Goal: Communication & Community: Answer question/provide support

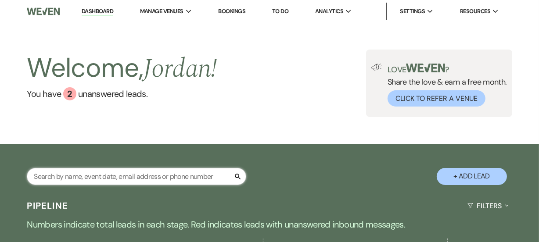
click at [189, 174] on input "text" at bounding box center [137, 176] width 220 height 17
type input "[PERSON_NAME]"
select select "6"
select select "8"
select select "11"
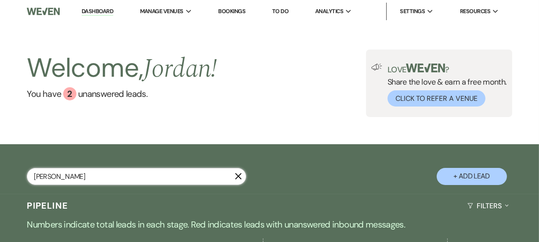
select select "8"
select select "5"
select select "8"
select select "11"
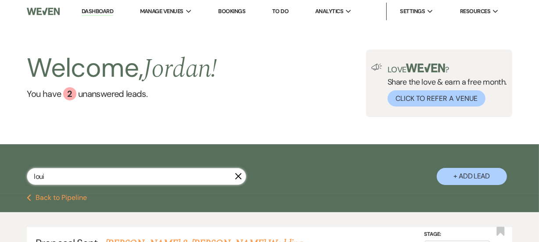
type input "loui"
select select "6"
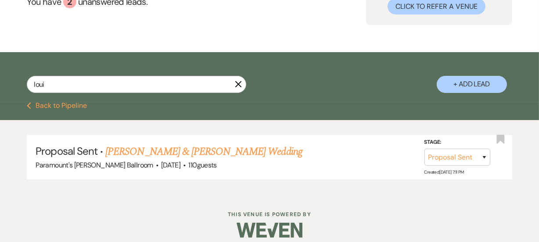
scroll to position [96, 0]
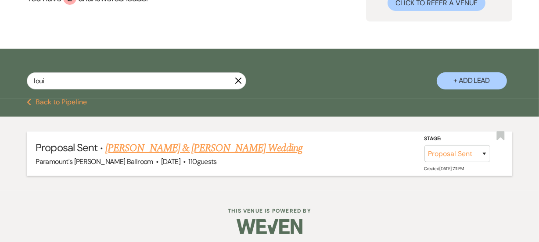
click at [217, 148] on link "[PERSON_NAME] & [PERSON_NAME] Wedding" at bounding box center [203, 149] width 197 height 16
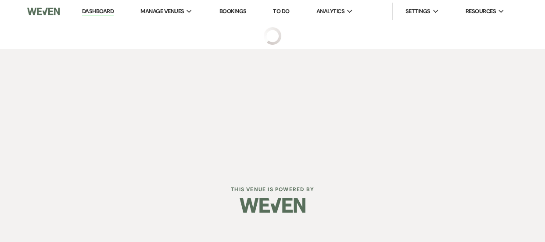
select select "6"
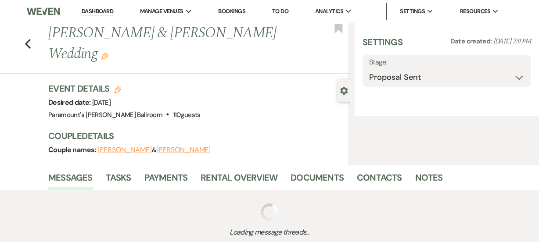
select select "2"
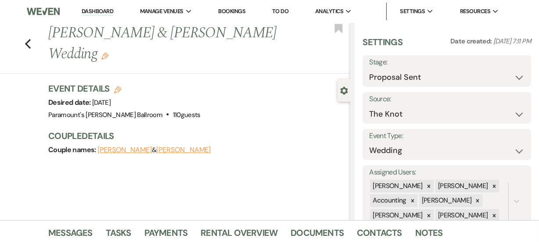
click at [7, 155] on div "Previous [PERSON_NAME] & [PERSON_NAME] Wedding Edit Bookmark Gear Settings Sett…" at bounding box center [175, 122] width 350 height 198
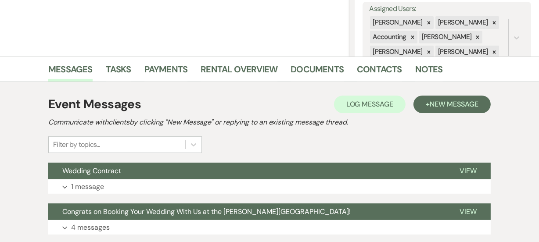
scroll to position [191, 0]
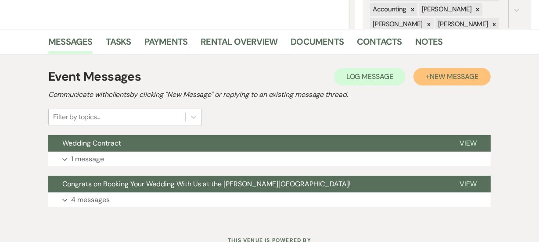
click at [430, 78] on span "New Message" at bounding box center [454, 76] width 49 height 9
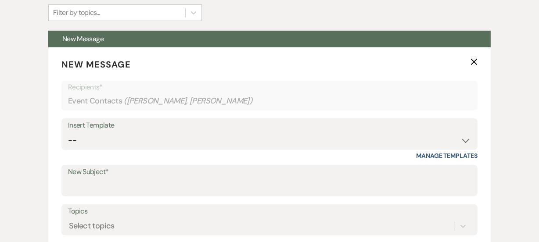
scroll to position [303, 0]
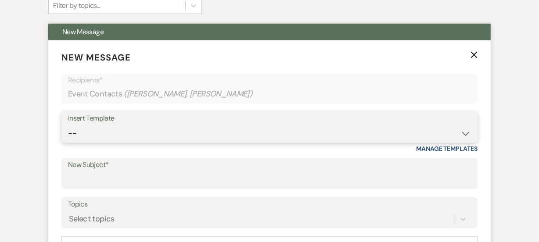
click at [141, 132] on select "-- Weven Planning Portal Introduction (Booked Events) 6 Month Consultation 9 Mo…" at bounding box center [269, 133] width 403 height 17
select select "1491"
click at [68, 125] on select "-- Weven Planning Portal Introduction (Booked Events) 6 Month Consultation 9 Mo…" at bounding box center [269, 133] width 403 height 17
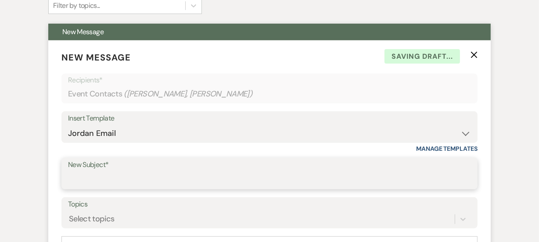
click at [120, 180] on input "New Subject*" at bounding box center [269, 180] width 403 height 17
type input "Revised Wedding Contract"
click at [0, 177] on div "Messages Tasks Payments Rental Overview Documents Contacts Notes Event Messages…" at bounding box center [269, 225] width 539 height 617
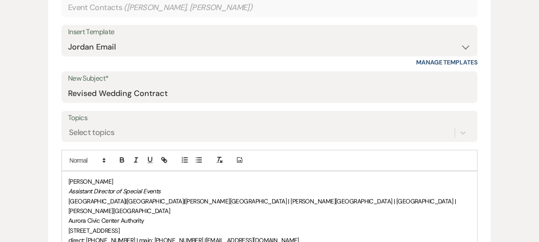
scroll to position [415, 0]
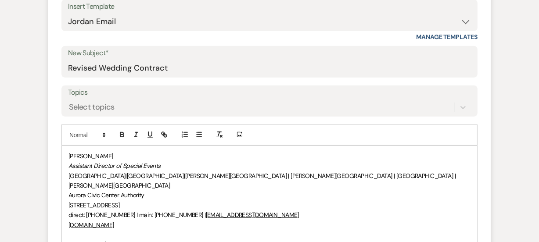
click at [66, 155] on div "[PERSON_NAME] Assistant Director of Special Events [GEOGRAPHIC_DATA] | [GEOGRAP…" at bounding box center [269, 205] width 415 height 119
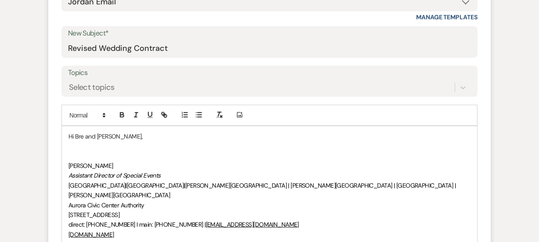
scroll to position [455, 0]
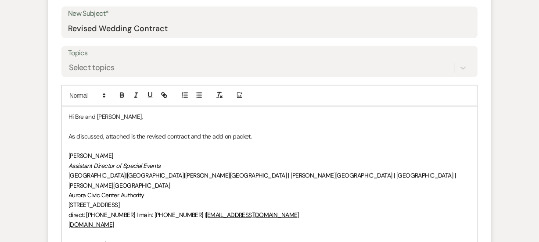
click at [233, 134] on p "As discussed, attached is the revised contract and the add on packet." at bounding box center [270, 137] width 402 height 10
click at [226, 136] on p "As discussed, attached is the revised contract and the add on packet." at bounding box center [270, 137] width 402 height 10
drag, startPoint x: 263, startPoint y: 138, endPoint x: 274, endPoint y: 139, distance: 10.2
click at [274, 139] on p "As discussed, the revised contract and the add-on packet are attached." at bounding box center [270, 137] width 402 height 10
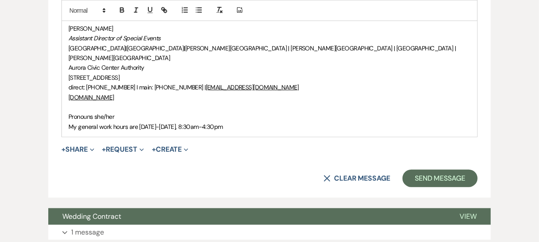
scroll to position [660, 0]
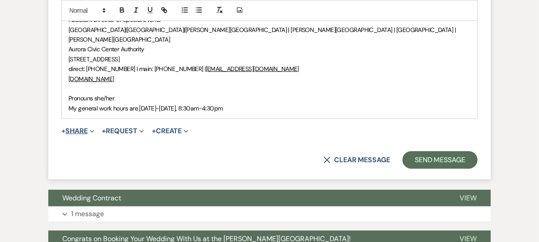
click at [85, 128] on button "+ Share Expand" at bounding box center [77, 131] width 33 height 7
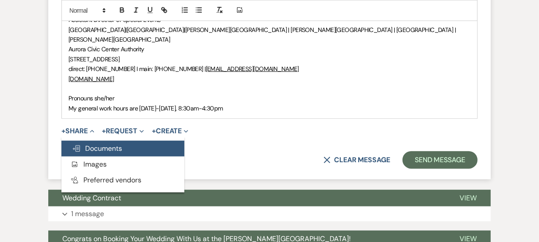
click at [109, 144] on span "Doc Upload Documents" at bounding box center [97, 148] width 50 height 9
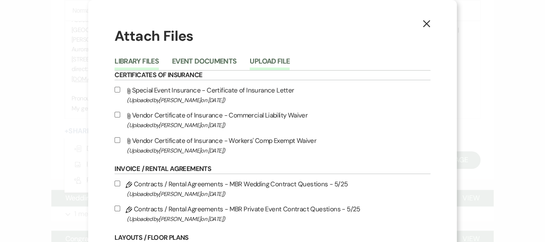
click at [255, 58] on button "Upload File" at bounding box center [270, 64] width 40 height 12
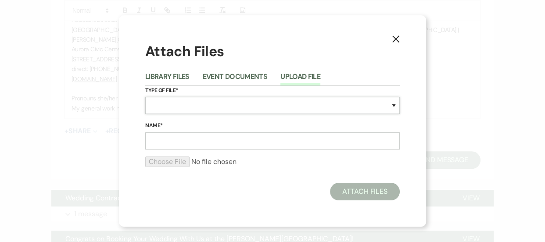
click at [221, 112] on select "Special Event Insurance Vendor Certificate of Insurance Contracts / Rental Agre…" at bounding box center [272, 105] width 255 height 17
select select "10"
click at [145, 97] on select "Special Event Insurance Vendor Certificate of Insurance Contracts / Rental Agre…" at bounding box center [272, 105] width 255 height 17
click at [185, 147] on input "Name*" at bounding box center [272, 141] width 255 height 17
paste input "M260724 Jelinksy-Jelinsky Wedding Contract [DATE] v2"
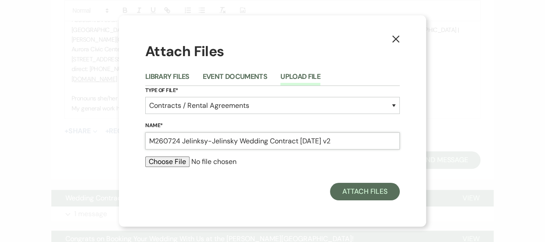
type input "M260724 Jelinksy-Jelinsky Wedding Contract [DATE] v2"
click at [173, 162] on input "file" at bounding box center [272, 162] width 255 height 11
type input "C:\fakepath\M260724 Jelinksy-Jelinsky Wedding Contract [DATE] v2.pdf"
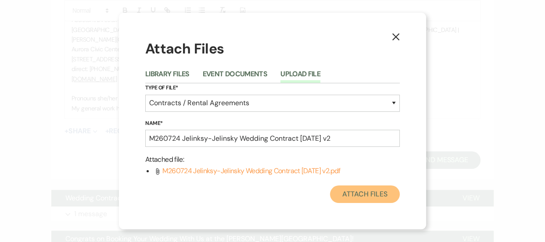
click at [379, 189] on button "Attach Files" at bounding box center [365, 195] width 70 height 18
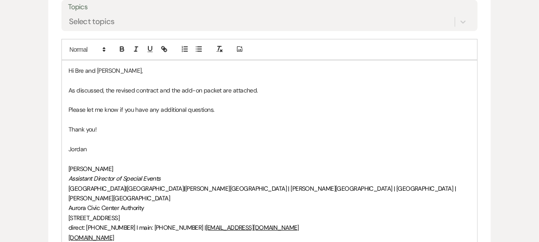
scroll to position [500, 0]
click at [281, 94] on p "As discussed, the revised contract and the add-on packet are attached." at bounding box center [270, 91] width 402 height 10
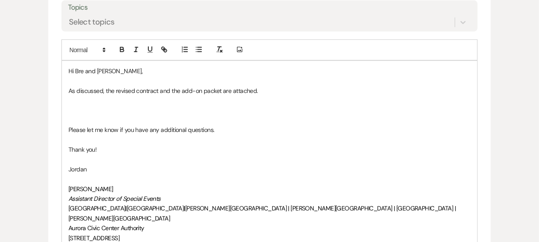
click at [0, 144] on div "Messages Tasks Payments Rental Overview Documents Contacts Notes Event Messages…" at bounding box center [269, 94] width 539 height 749
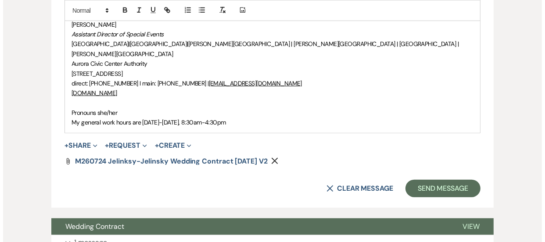
scroll to position [676, 0]
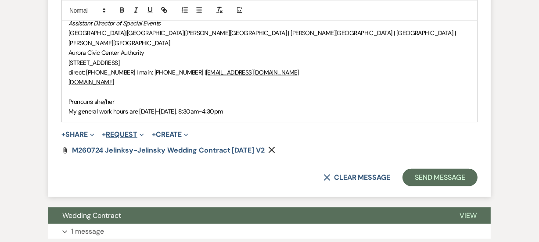
click at [128, 131] on button "+ Request Expand" at bounding box center [123, 134] width 42 height 7
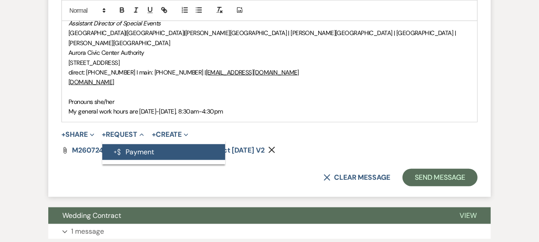
click at [136, 144] on button "Generate Payment Payment" at bounding box center [163, 152] width 123 height 16
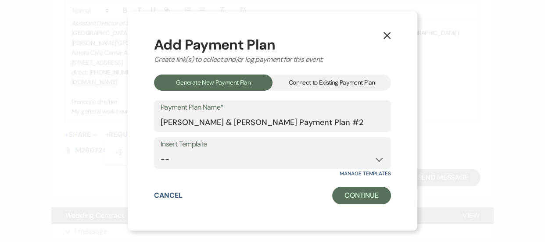
click at [315, 87] on div "Connect to Existing Payment Plan" at bounding box center [332, 83] width 119 height 16
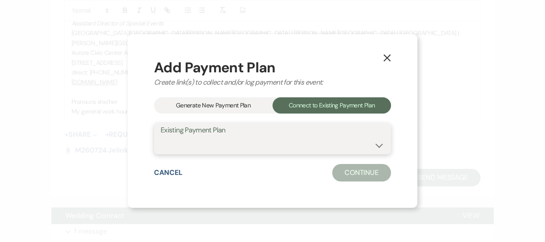
click at [250, 140] on select "[PERSON_NAME] & [PERSON_NAME] Payment Plan #1" at bounding box center [273, 145] width 224 height 17
select select "24596"
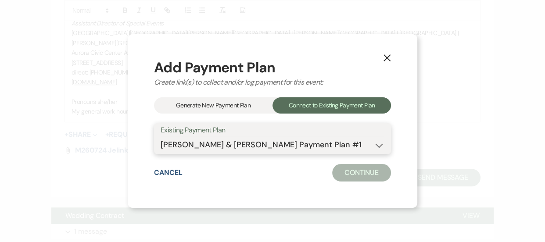
click at [161, 137] on select "[PERSON_NAME] & [PERSON_NAME] Payment Plan #1" at bounding box center [273, 145] width 224 height 17
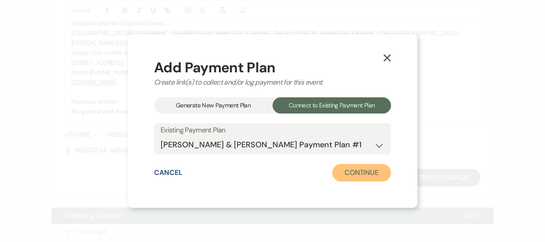
click at [354, 178] on button "Continue" at bounding box center [361, 173] width 59 height 18
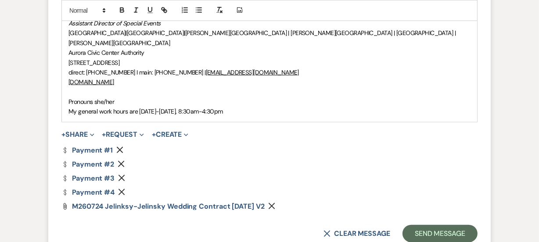
click at [123, 161] on icon "Remove" at bounding box center [121, 164] width 7 height 7
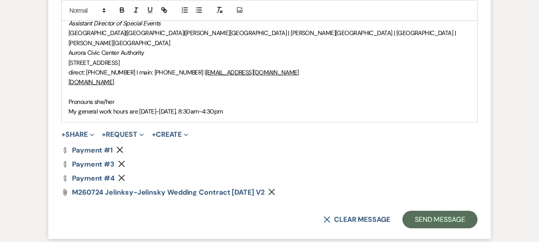
click at [123, 161] on icon "Remove" at bounding box center [121, 164] width 7 height 7
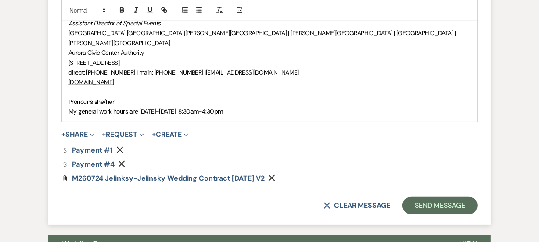
click at [123, 161] on icon "Remove" at bounding box center [121, 164] width 7 height 7
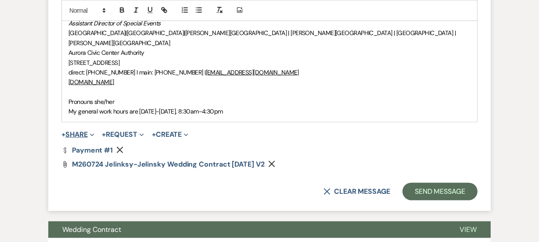
click at [72, 131] on button "+ Share Expand" at bounding box center [77, 134] width 33 height 7
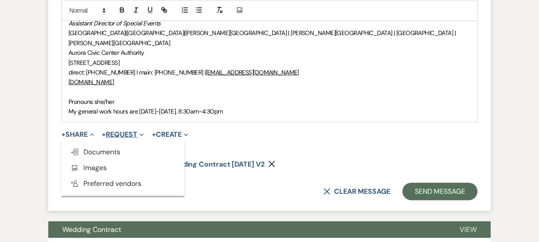
click at [125, 131] on button "+ Request Expand" at bounding box center [123, 134] width 42 height 7
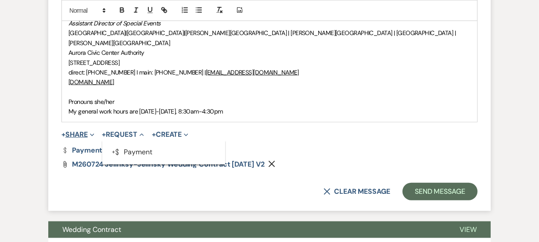
click at [79, 131] on button "+ Share Expand" at bounding box center [77, 134] width 33 height 7
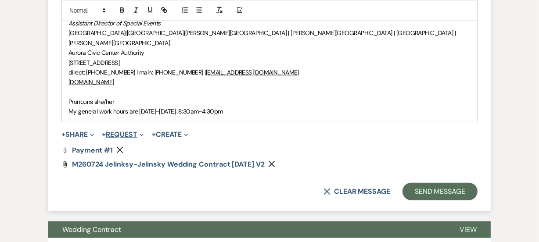
click at [136, 131] on button "+ Request Expand" at bounding box center [123, 134] width 42 height 7
click at [64, 131] on span "+" at bounding box center [63, 134] width 4 height 7
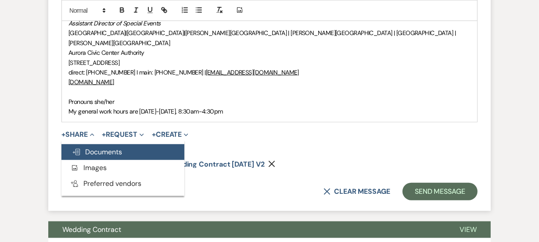
click at [114, 148] on span "Doc Upload Documents" at bounding box center [97, 152] width 50 height 9
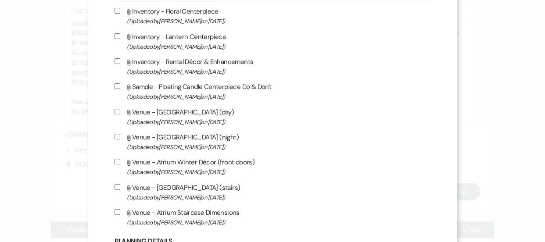
scroll to position [287, 0]
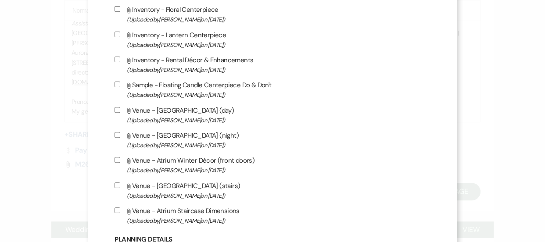
click at [213, 65] on span "(Uploaded by [PERSON_NAME] on [DATE] )" at bounding box center [278, 70] width 303 height 10
click at [120, 62] on input "Attach File Inventory - Rental Décor & Enhancements (Uploaded by [PERSON_NAME] …" at bounding box center [118, 60] width 6 height 6
checkbox input "true"
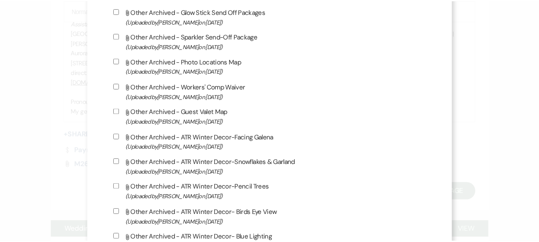
scroll to position [1764, 0]
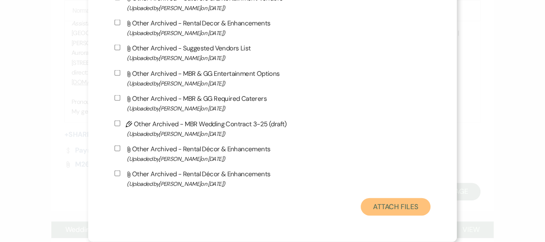
click at [412, 210] on button "Attach Files" at bounding box center [396, 207] width 70 height 18
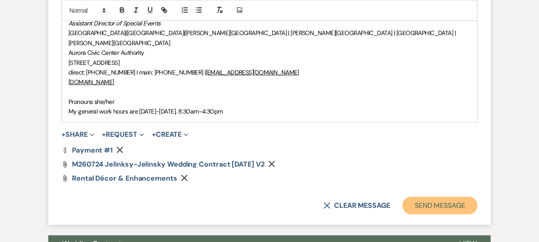
click at [431, 197] on button "Send Message" at bounding box center [440, 206] width 75 height 18
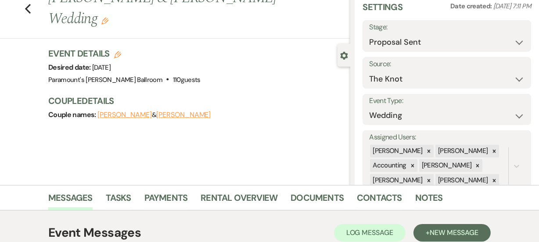
scroll to position [0, 0]
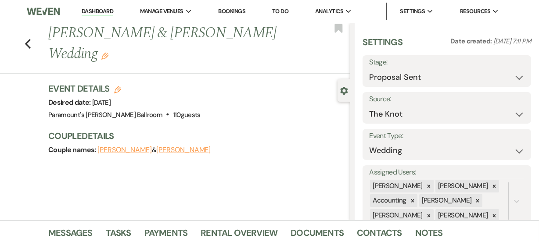
click at [93, 14] on link "Dashboard" at bounding box center [98, 11] width 32 height 8
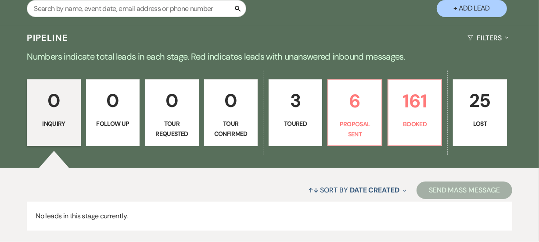
scroll to position [191, 0]
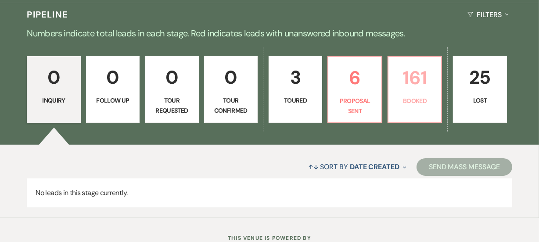
click at [431, 82] on p "161" at bounding box center [415, 77] width 42 height 29
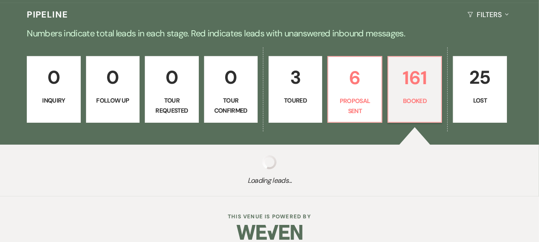
click at [0, 135] on div "0 Inquiry 0 Follow Up 0 Tour Requested 0 Tour Confirmed 3 Toured 6 Proposal Sen…" at bounding box center [269, 95] width 539 height 99
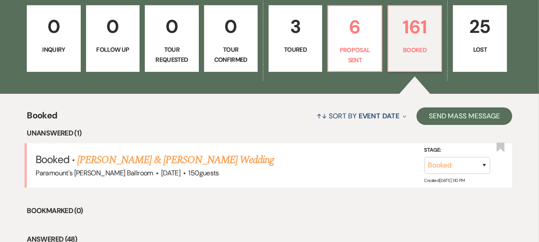
scroll to position [159, 0]
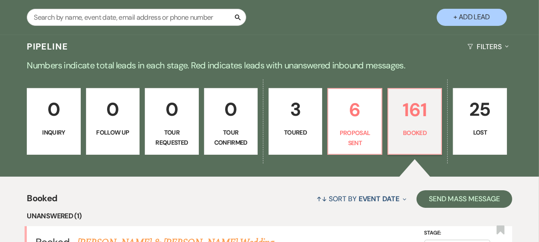
click at [230, 170] on div "0 Inquiry 0 Follow Up 0 Tour Requested 0 Tour Confirmed 3 Toured 6 Proposal Sen…" at bounding box center [269, 127] width 539 height 99
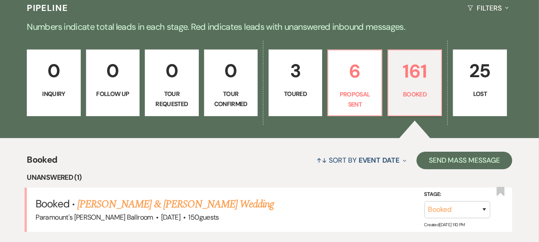
scroll to position [191, 0]
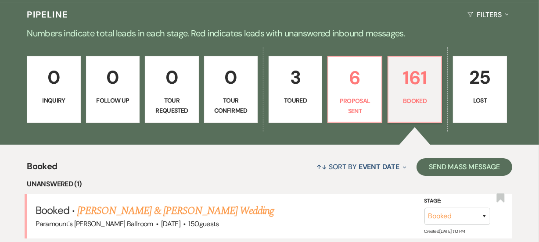
click at [215, 188] on li "Unanswered (1)" at bounding box center [269, 184] width 485 height 11
click at [338, 108] on p "Proposal Sent" at bounding box center [355, 106] width 42 height 20
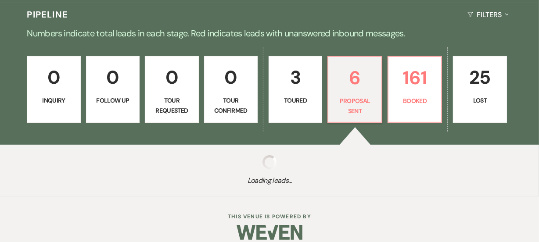
select select "6"
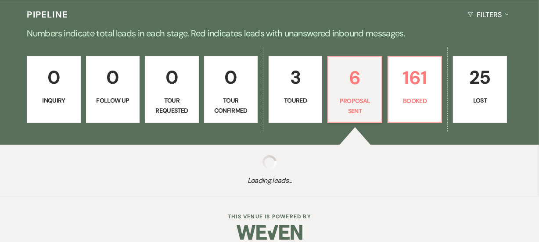
select select "6"
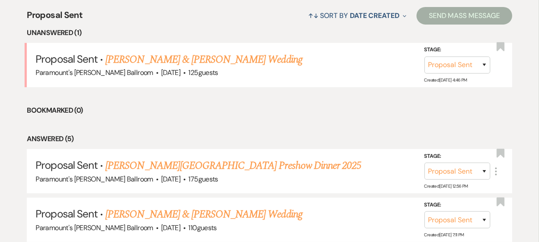
scroll to position [367, 0]
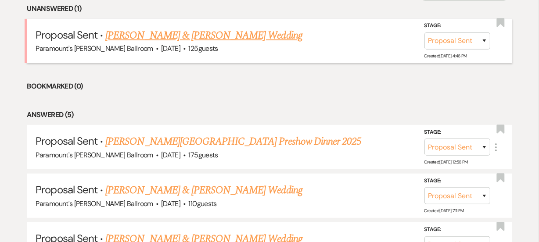
click at [210, 35] on link "[PERSON_NAME] & [PERSON_NAME] Wedding" at bounding box center [203, 36] width 197 height 16
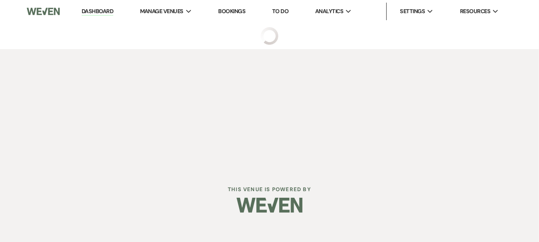
select select "6"
select select "5"
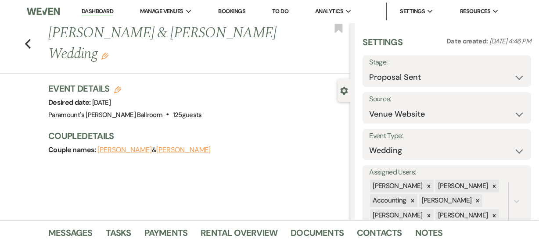
click at [50, 194] on div "Previous [PERSON_NAME] & [PERSON_NAME] Wedding Edit Bookmark Gear Settings Sett…" at bounding box center [175, 122] width 350 height 198
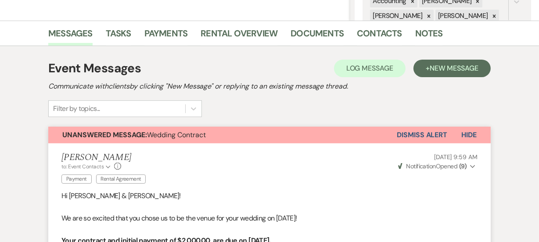
scroll to position [199, 0]
click at [164, 35] on link "Payments" at bounding box center [165, 36] width 43 height 19
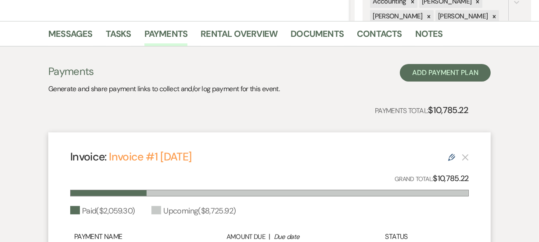
click at [35, 94] on div "Payments Generate and share payment links to collect and/or log payment for thi…" at bounding box center [269, 210] width 501 height 326
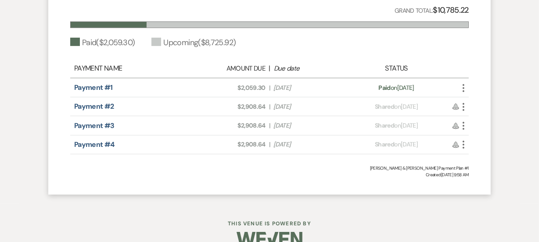
scroll to position [385, 0]
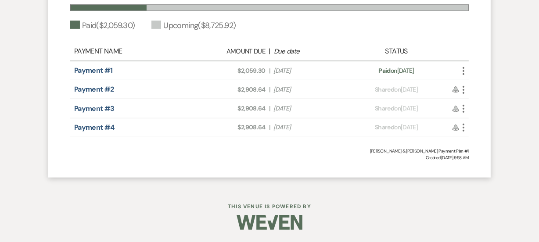
click at [11, 77] on div "Messages Tasks Payments Rental Overview Documents Contacts Notes Payments Gener…" at bounding box center [269, 10] width 539 height 351
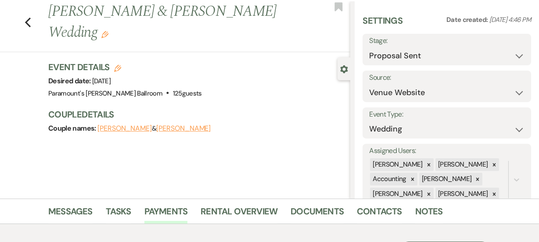
scroll to position [0, 0]
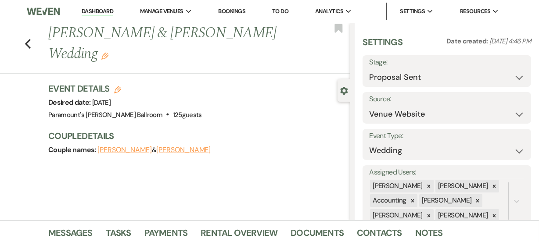
click at [26, 42] on div "Previous [PERSON_NAME] & [PERSON_NAME] Wedding Edit Bookmark" at bounding box center [173, 48] width 355 height 51
click at [31, 43] on icon "Previous" at bounding box center [28, 44] width 7 height 11
select select "6"
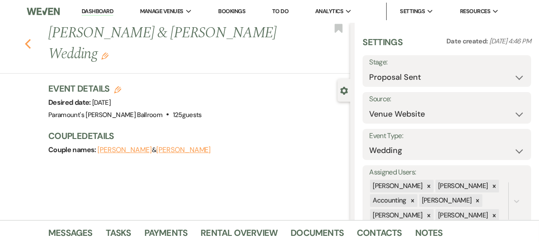
select select "6"
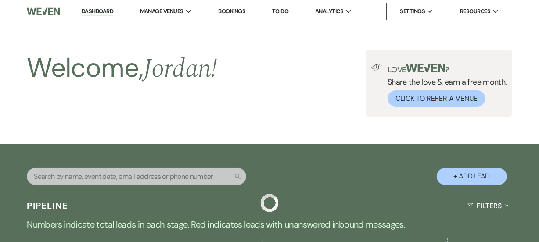
scroll to position [367, 0]
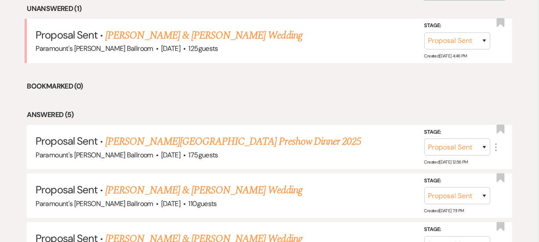
click at [6, 123] on div "Proposal Sent ↑↓ Sort By Date Created Expand Send Mass Message Unanswered (1) P…" at bounding box center [269, 174] width 539 height 411
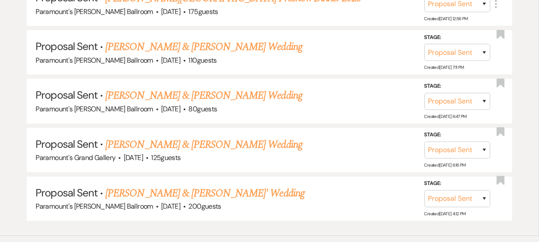
scroll to position [527, 0]
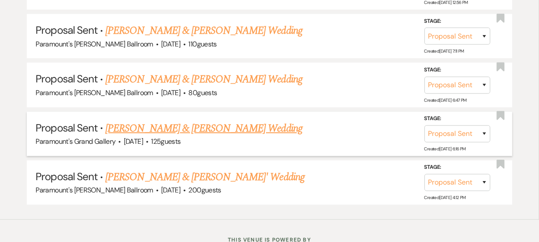
click at [227, 126] on link "[PERSON_NAME] & [PERSON_NAME] Wedding" at bounding box center [203, 129] width 197 height 16
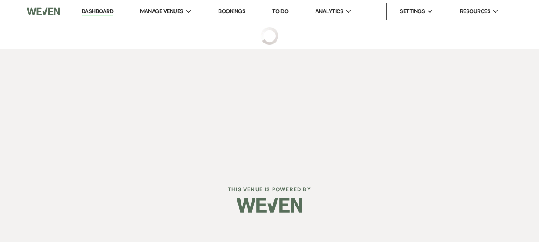
select select "6"
select select "5"
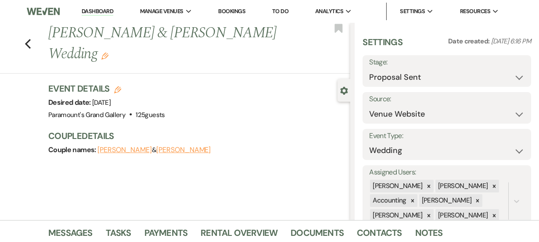
click at [0, 151] on div "Previous [PERSON_NAME] & [PERSON_NAME] Wedding Edit Bookmark Gear Settings Sett…" at bounding box center [175, 122] width 350 height 198
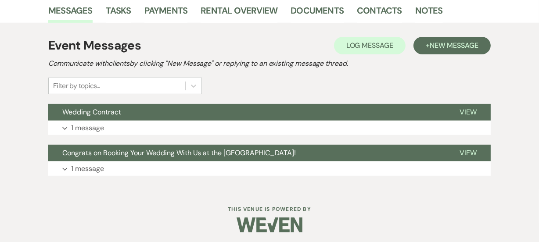
scroll to position [226, 0]
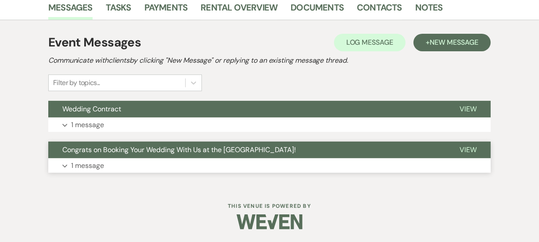
click at [96, 159] on button "Expand 1 message" at bounding box center [269, 166] width 443 height 15
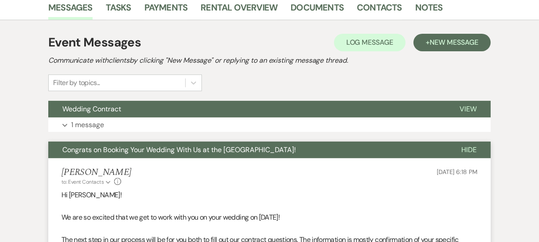
click at [0, 162] on div "Messages Tasks Payments Rental Overview Documents Contacts Notes Event Messages…" at bounding box center [269, 234] width 539 height 479
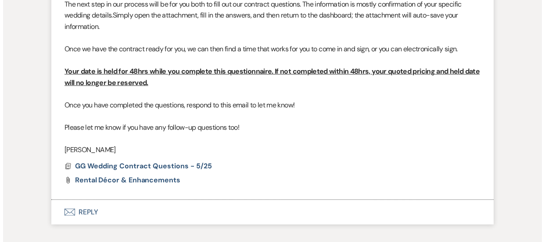
scroll to position [450, 0]
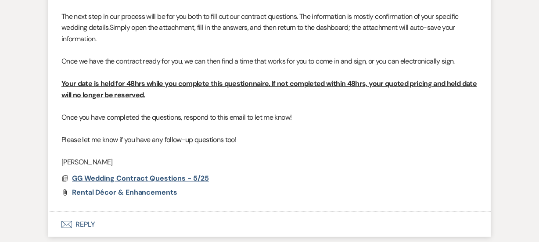
click at [130, 176] on span "GG Wedding Contract Questions - 5/25" at bounding box center [140, 178] width 137 height 9
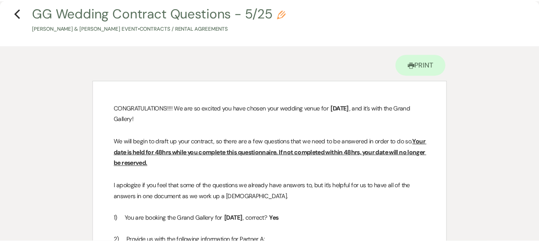
scroll to position [0, 0]
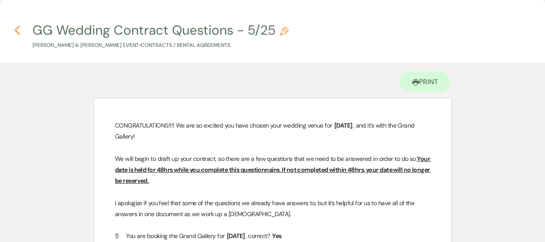
click at [15, 28] on icon "Previous" at bounding box center [17, 30] width 7 height 11
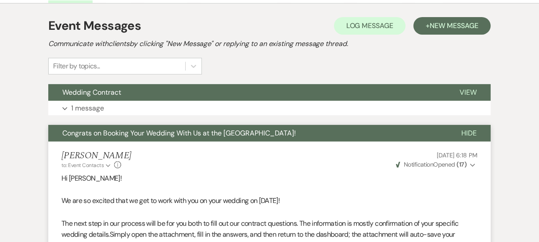
scroll to position [242, 0]
click at [364, 74] on div "Event Messages Log Log Message + New Message Communicate with clients by clicki…" at bounding box center [269, 46] width 443 height 58
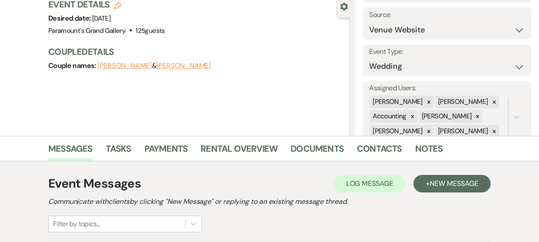
scroll to position [83, 0]
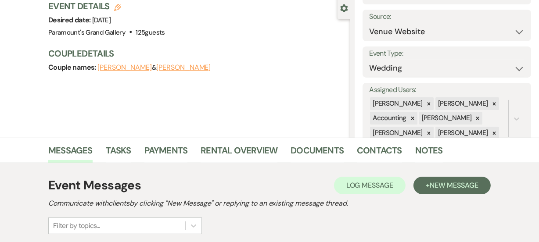
click at [299, 102] on div "Previous [PERSON_NAME] & [PERSON_NAME] Wedding Edit Bookmark Gear Settings Sett…" at bounding box center [175, 39] width 350 height 198
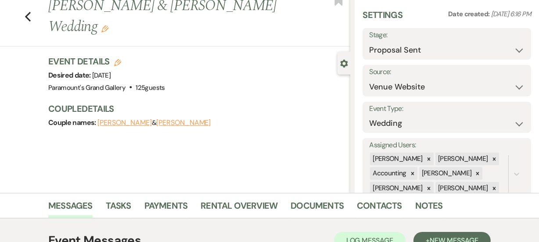
scroll to position [0, 0]
